Goal: Transaction & Acquisition: Purchase product/service

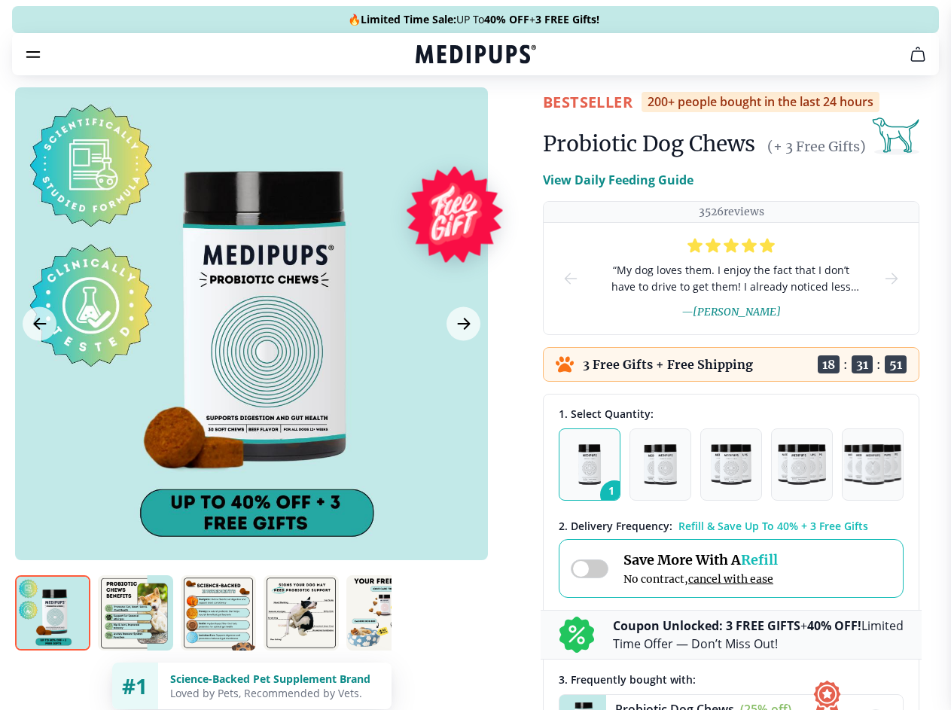
click at [433, 120] on span "Supplements" at bounding box center [470, 127] width 75 height 15
click at [510, 119] on icon "button" at bounding box center [519, 128] width 18 height 18
click at [909, 63] on icon "cart" at bounding box center [918, 54] width 18 height 18
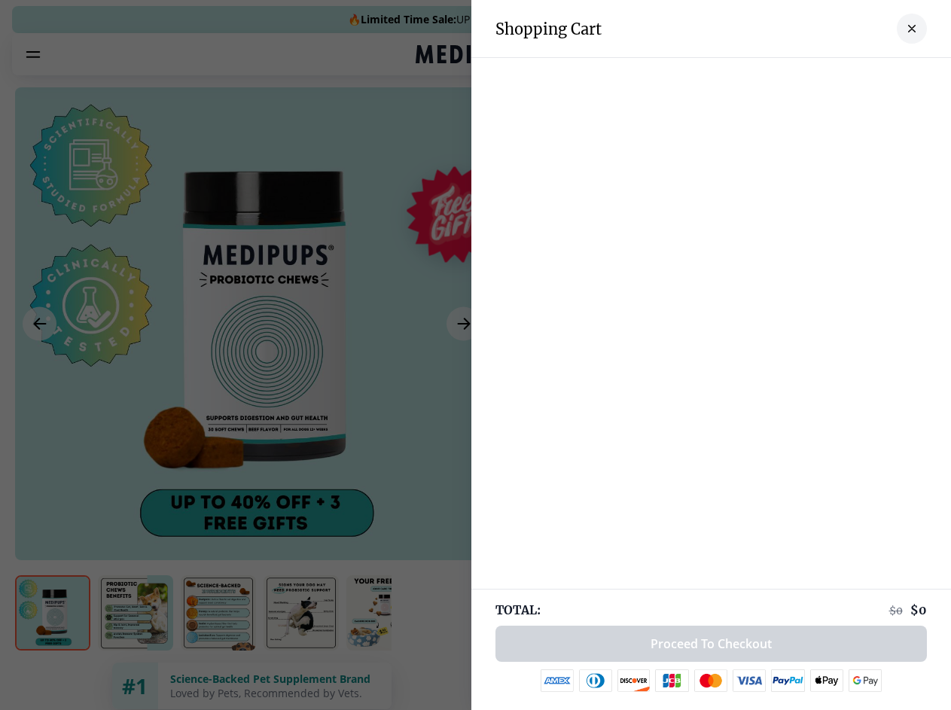
click at [732, 75] on div at bounding box center [711, 73] width 480 height 30
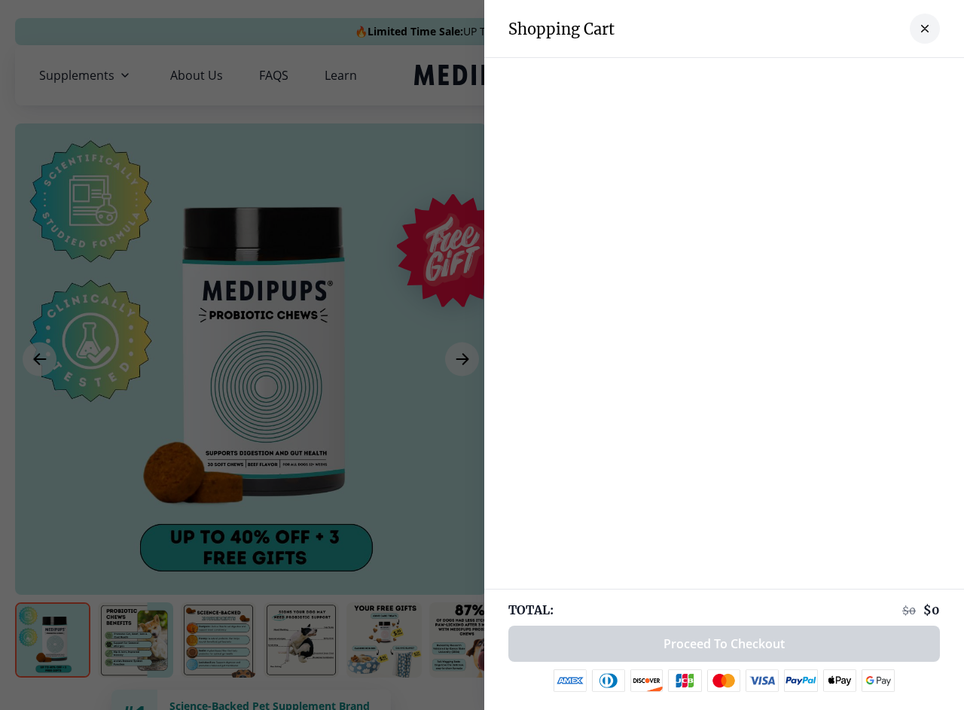
click at [850, 75] on div at bounding box center [724, 73] width 480 height 30
click at [900, 75] on div at bounding box center [724, 73] width 480 height 30
click at [251, 359] on div at bounding box center [482, 355] width 964 height 710
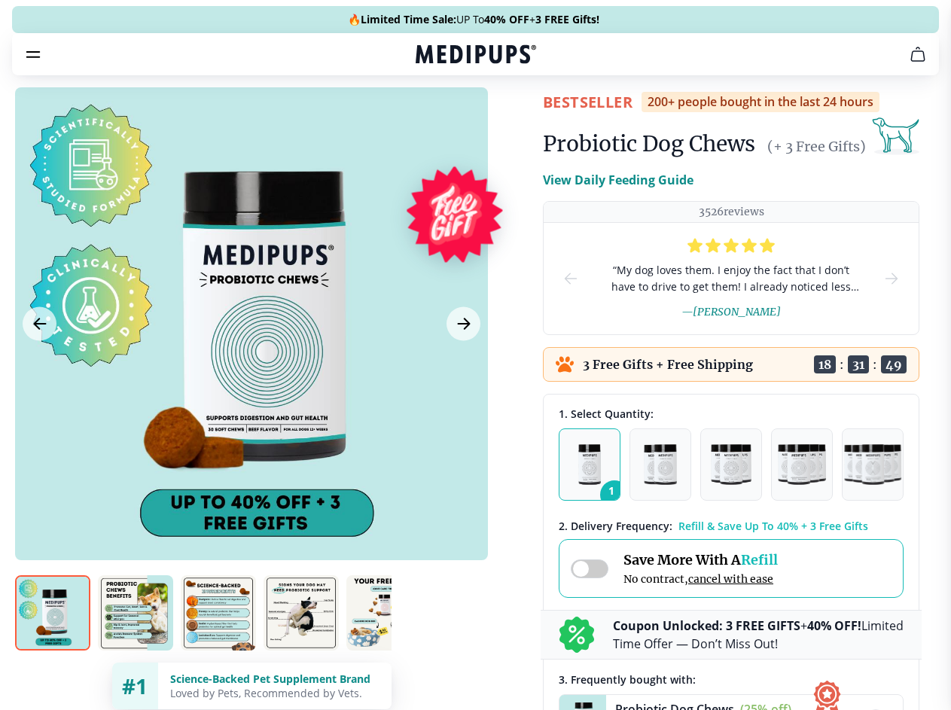
click at [39, 329] on icon "Previous Image" at bounding box center [39, 324] width 11 height 11
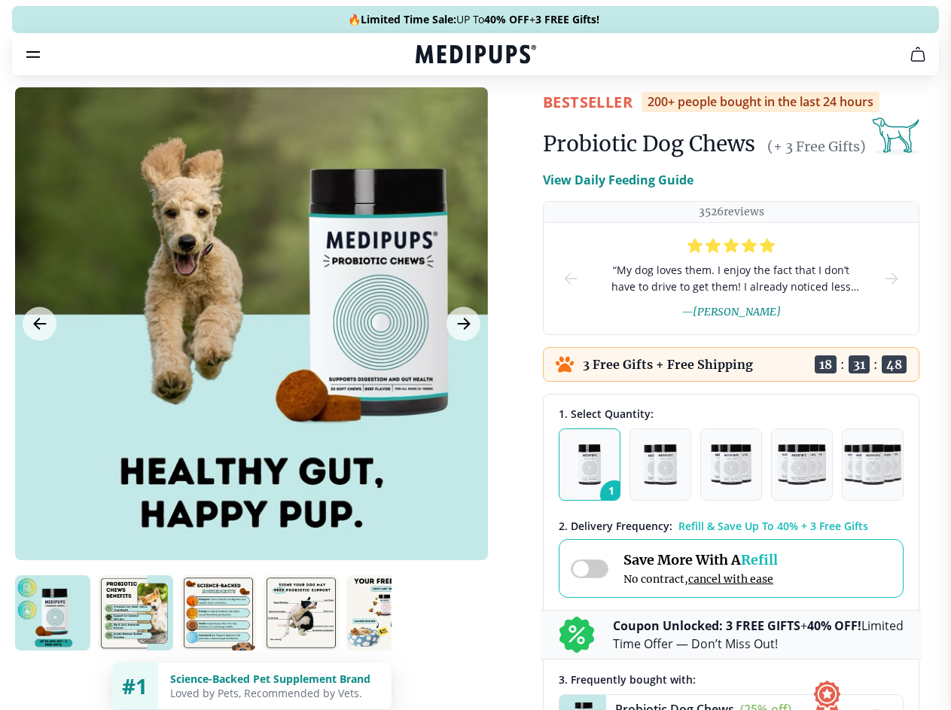
click at [462, 329] on icon "Next Image" at bounding box center [463, 324] width 11 height 11
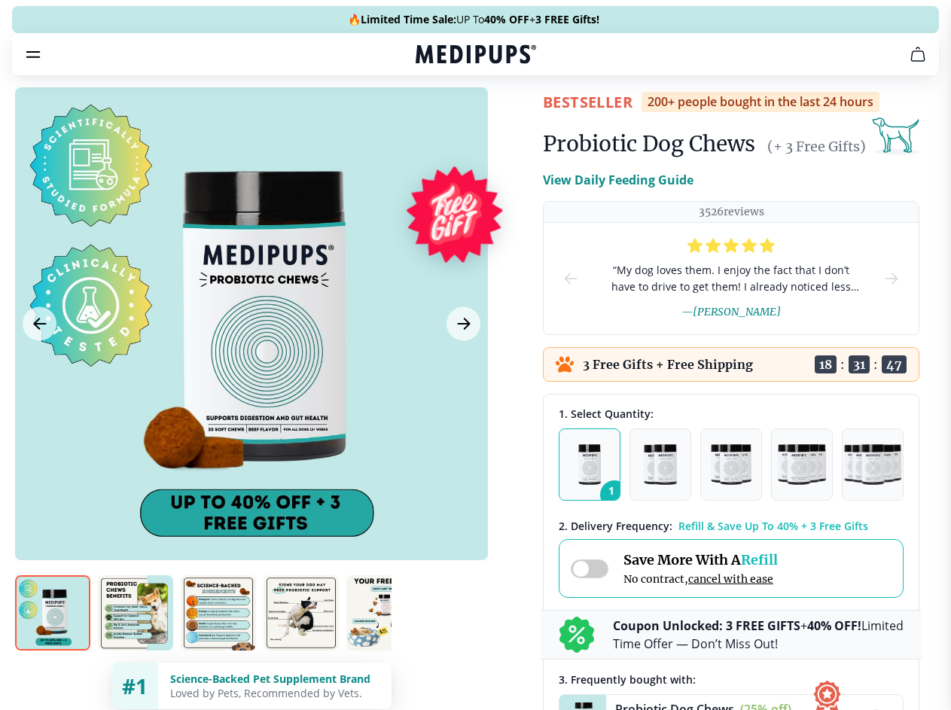
click at [53, 640] on img at bounding box center [52, 612] width 75 height 75
